Goal: Find specific page/section: Find specific page/section

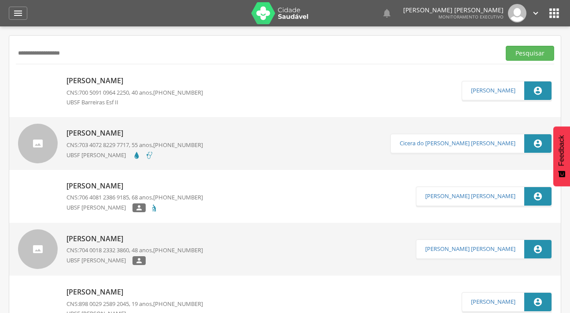
click at [0, 68] on div " Supervisão  Distritos  Ubs Coordenador: - Caraúbas / PB Intervalo de Tempo …" at bounding box center [285, 182] width 570 height 313
click at [505, 46] on button "Pesquisar" at bounding box center [529, 53] width 48 height 15
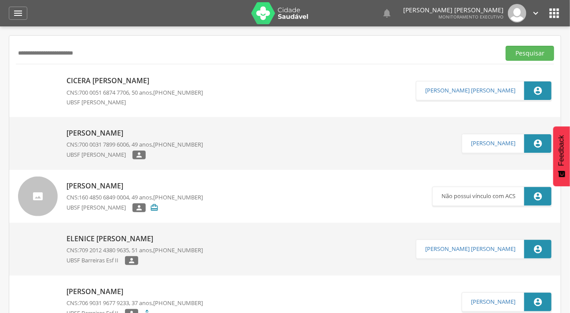
click at [505, 46] on button "Pesquisar" at bounding box center [529, 53] width 48 height 15
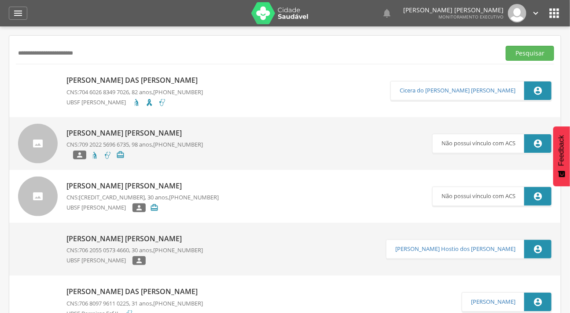
drag, startPoint x: 108, startPoint y: 54, endPoint x: 80, endPoint y: 62, distance: 28.8
click at [108, 54] on input "**********" at bounding box center [256, 53] width 481 height 15
click at [47, 54] on input "**********" at bounding box center [256, 53] width 481 height 15
click at [44, 52] on input "**********" at bounding box center [256, 53] width 481 height 15
type input "**********"
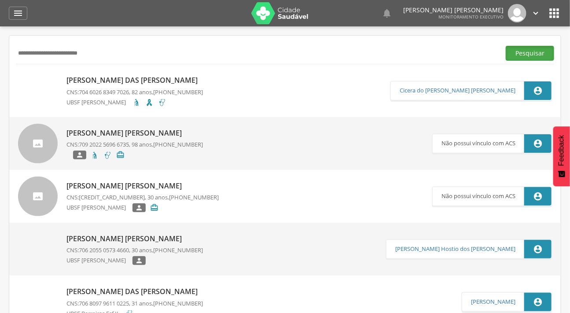
click at [532, 59] on button "Pesquisar" at bounding box center [529, 53] width 48 height 15
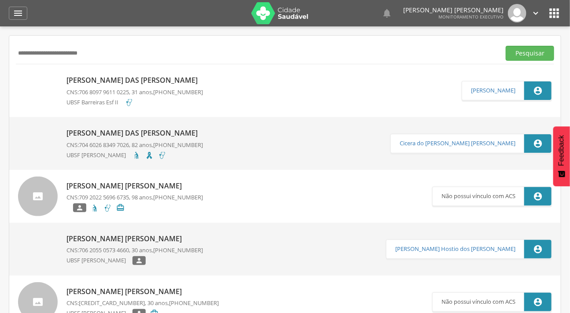
click at [56, 79] on div at bounding box center [38, 91] width 40 height 40
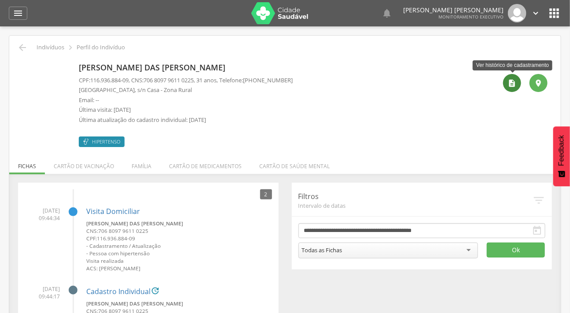
click at [508, 82] on icon "" at bounding box center [512, 83] width 9 height 9
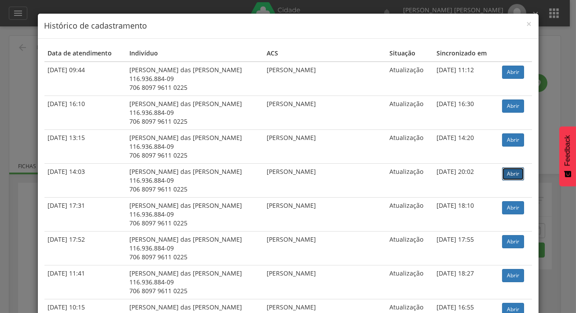
click at [502, 173] on link "Abrir" at bounding box center [513, 173] width 22 height 13
click at [526, 23] on span "×" at bounding box center [528, 24] width 5 height 12
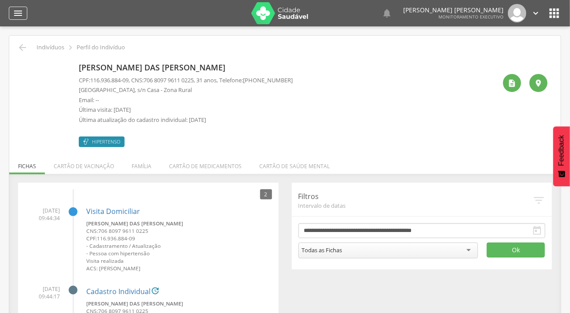
click at [22, 11] on icon "" at bounding box center [18, 13] width 11 height 11
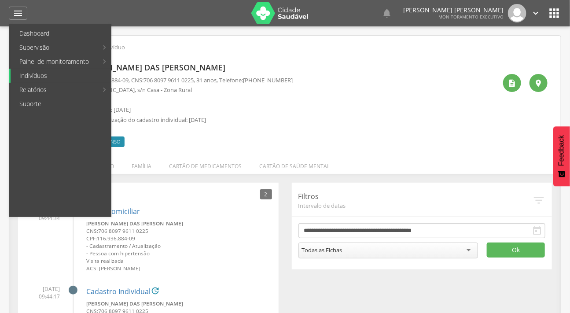
click at [35, 76] on link "Indivíduos" at bounding box center [61, 76] width 100 height 14
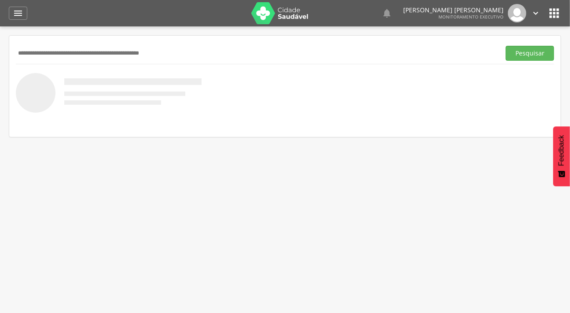
click at [44, 55] on input "text" at bounding box center [256, 53] width 481 height 15
type input "**********"
click at [505, 46] on button "Pesquisar" at bounding box center [529, 53] width 48 height 15
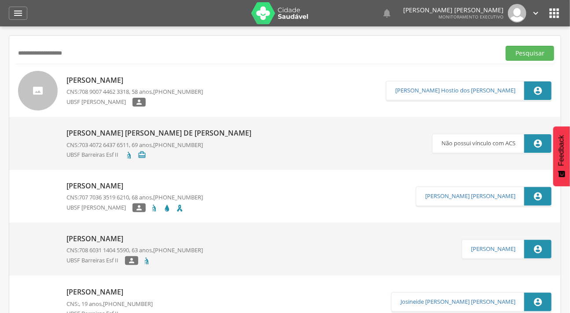
click at [54, 84] on div at bounding box center [38, 91] width 40 height 40
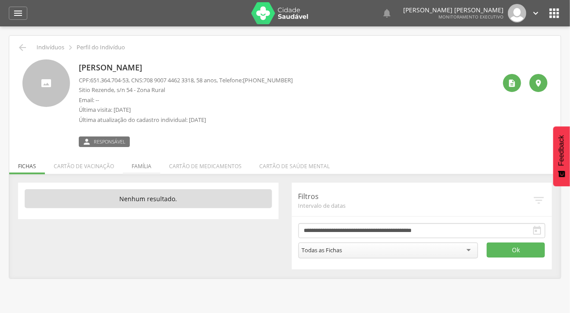
click at [144, 165] on li "Família" at bounding box center [141, 163] width 37 height 21
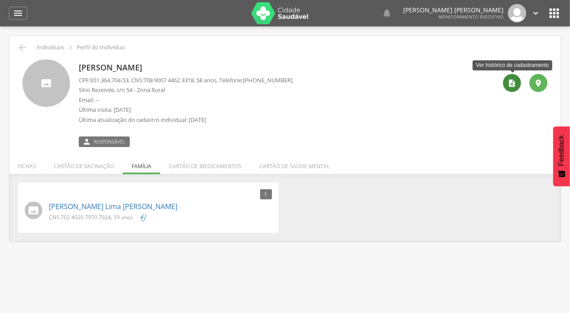
click at [516, 81] on icon "" at bounding box center [512, 83] width 9 height 9
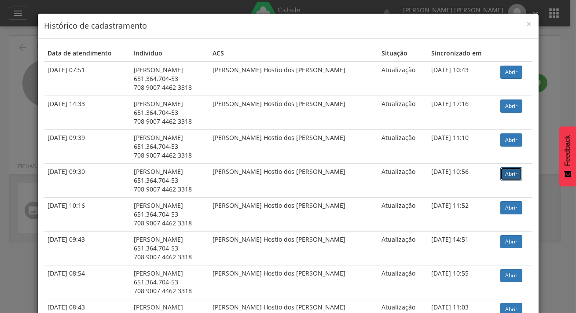
click at [500, 174] on link "Abrir" at bounding box center [511, 173] width 22 height 13
click at [526, 23] on span "×" at bounding box center [528, 24] width 5 height 12
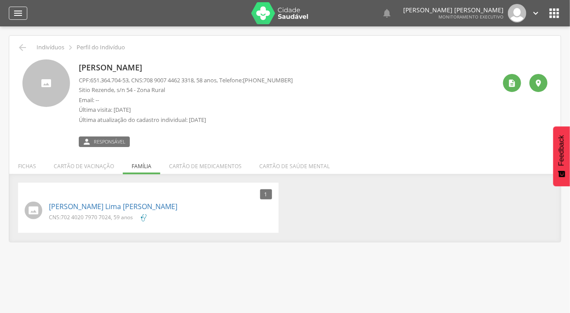
click at [18, 13] on icon "" at bounding box center [18, 13] width 11 height 11
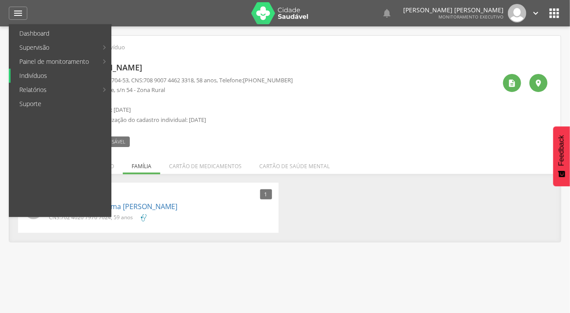
click at [35, 74] on link "Indivíduos" at bounding box center [61, 76] width 100 height 14
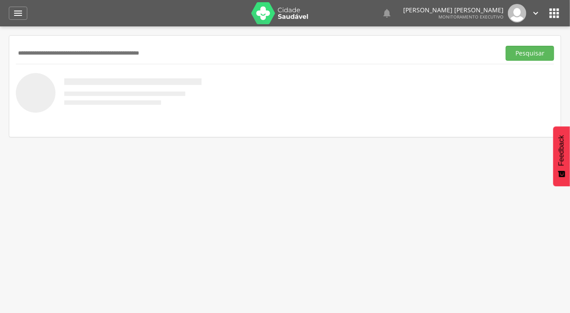
click at [52, 51] on input "text" at bounding box center [256, 53] width 481 height 15
type input "********"
click at [505, 46] on button "Pesquisar" at bounding box center [529, 53] width 48 height 15
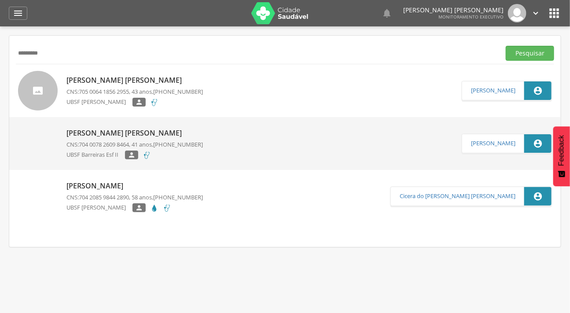
click at [35, 84] on div at bounding box center [38, 91] width 40 height 40
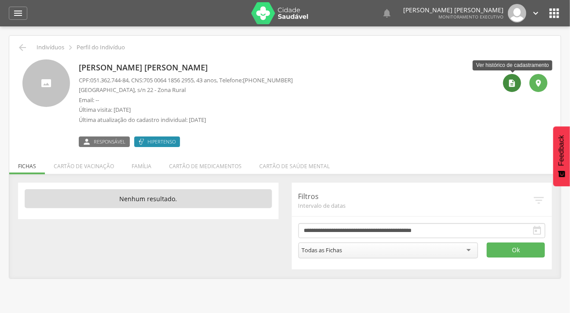
click at [513, 88] on div "" at bounding box center [512, 83] width 18 height 18
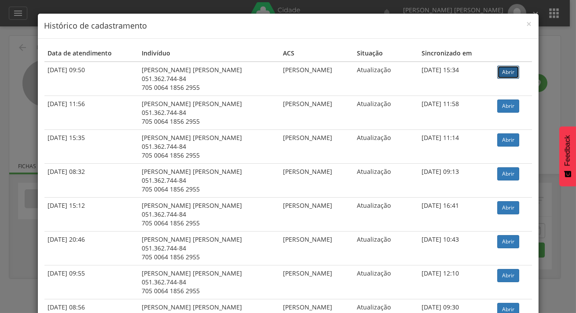
click at [500, 73] on link "Abrir" at bounding box center [508, 72] width 22 height 13
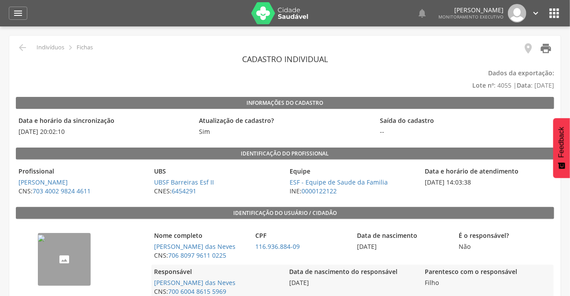
click at [540, 51] on icon "" at bounding box center [545, 48] width 12 height 12
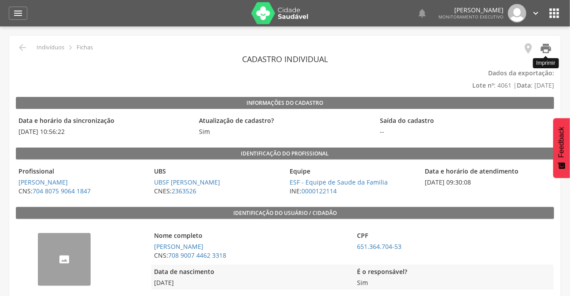
click at [544, 51] on icon "" at bounding box center [545, 48] width 12 height 12
click at [545, 47] on icon "" at bounding box center [545, 48] width 12 height 12
